Goal: Use online tool/utility: Utilize a website feature to perform a specific function

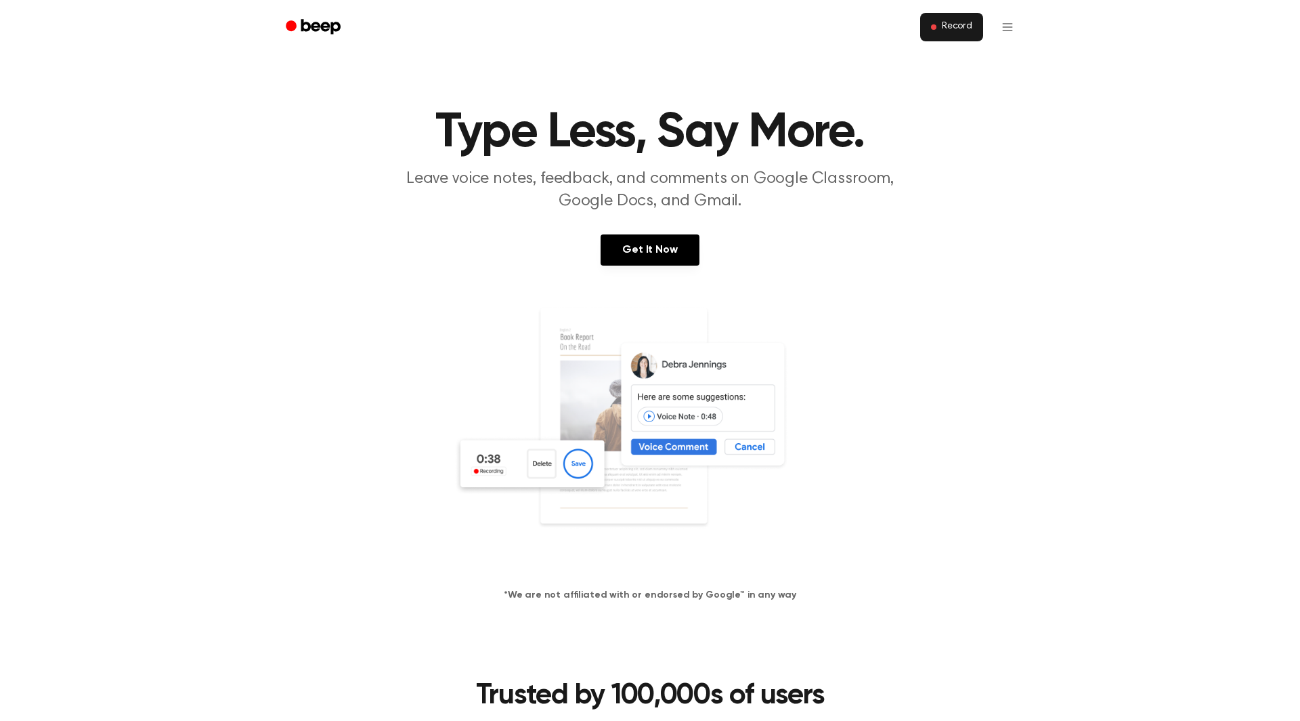
click at [949, 38] on button "Record" at bounding box center [951, 27] width 63 height 28
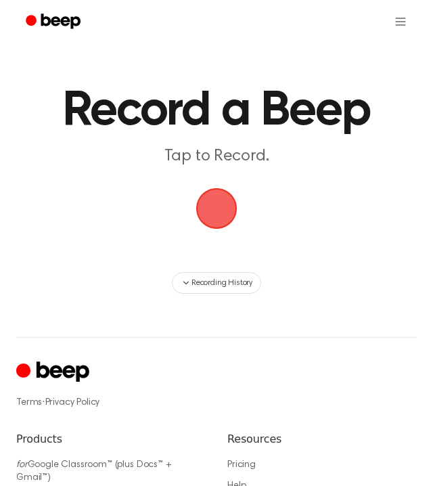
click at [224, 201] on span "button" at bounding box center [217, 209] width 38 height 38
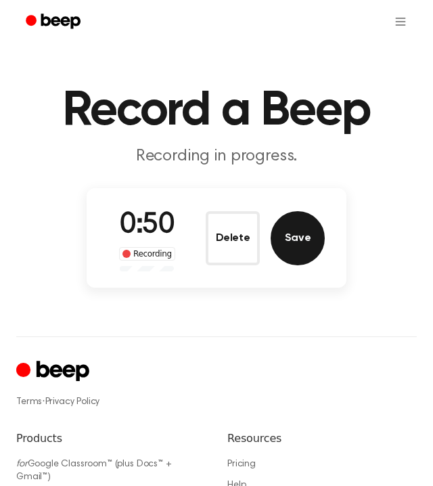
click at [302, 244] on button "Save" at bounding box center [298, 238] width 54 height 54
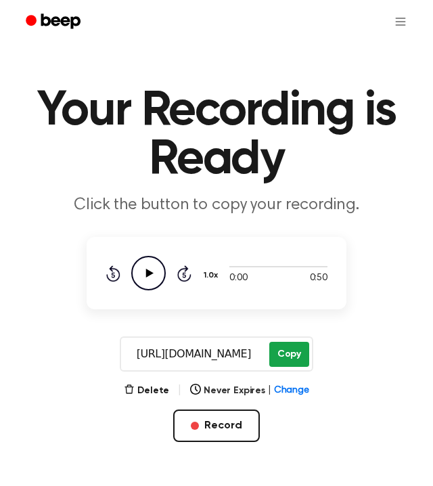
click at [299, 358] on button "Copy" at bounding box center [290, 354] width 40 height 25
click at [295, 365] on button "Copy" at bounding box center [290, 354] width 40 height 25
drag, startPoint x: 127, startPoint y: 350, endPoint x: 338, endPoint y: 404, distance: 217.3
click at [338, 404] on main "Your Recording is Ready Click the button to copy your recording. 0:00 0:50 1.0x…" at bounding box center [216, 259] width 433 height 518
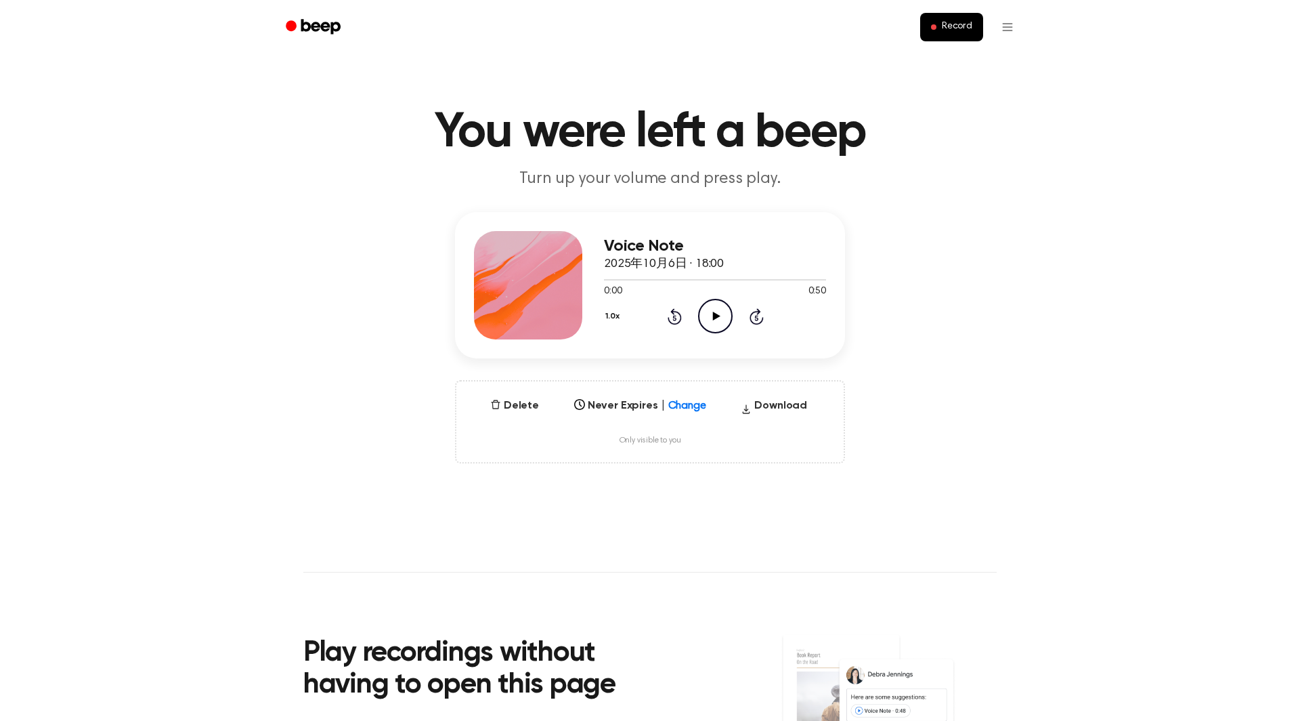
click at [1230, 223] on div "Voice Note 2025年10月6日 · 18:00 0:00 0:50 Your browser does not support the [obje…" at bounding box center [650, 337] width 1268 height 251
click at [701, 318] on icon "Play Audio" at bounding box center [715, 316] width 35 height 35
